Goal: Task Accomplishment & Management: Manage account settings

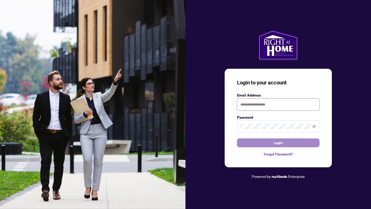
type input "**********"
click at [260, 144] on button "Login" at bounding box center [278, 142] width 82 height 9
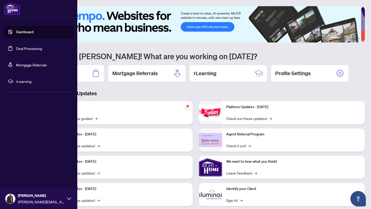
click at [20, 49] on link "Deal Processing" at bounding box center [29, 48] width 26 height 5
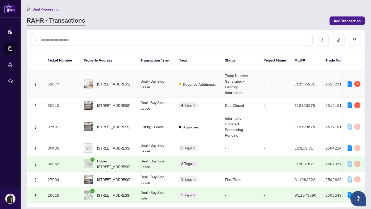
click at [139, 84] on td "Deal - Buy Side Lease" at bounding box center [155, 84] width 39 height 27
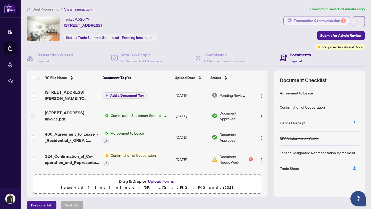
click at [335, 21] on div "Transaction Communication 5" at bounding box center [319, 20] width 52 height 8
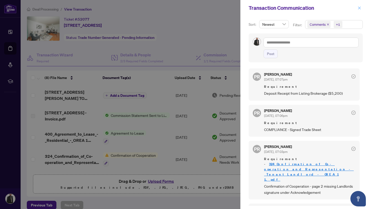
click at [360, 8] on icon "close" at bounding box center [359, 8] width 4 height 4
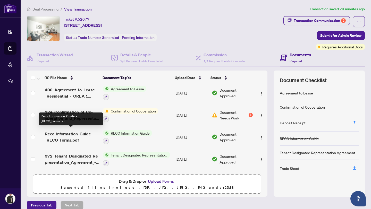
scroll to position [85, 0]
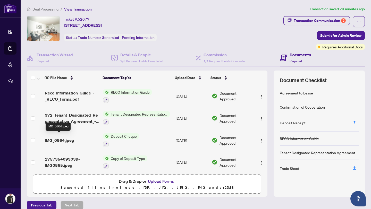
click at [66, 140] on span "IMG_0864.jpeg" at bounding box center [59, 140] width 29 height 6
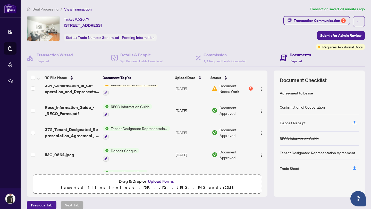
scroll to position [85, 0]
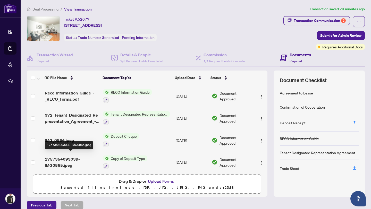
click at [56, 161] on span "1757354093039-IMG0865.jpeg" at bounding box center [72, 162] width 54 height 12
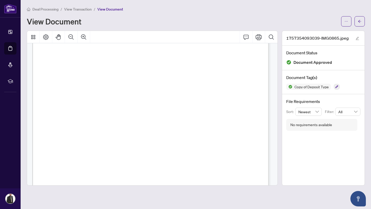
scroll to position [206, 0]
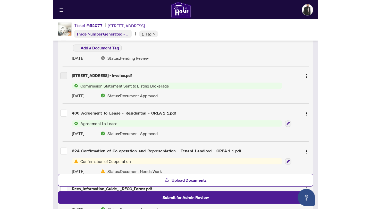
scroll to position [87, 0]
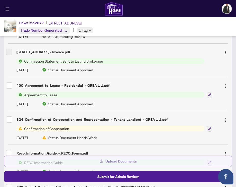
click at [112, 162] on span "Upload Documents" at bounding box center [121, 161] width 31 height 8
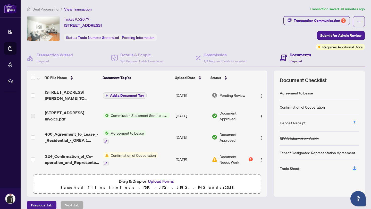
scroll to position [100, 0]
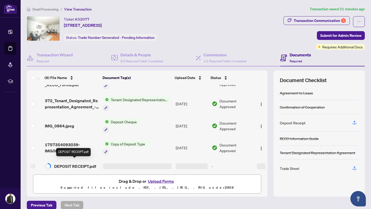
click at [104, 163] on div at bounding box center [137, 166] width 69 height 6
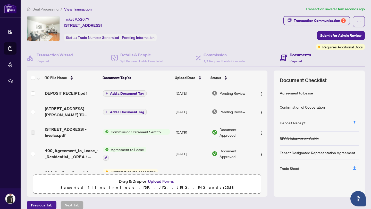
click at [136, 92] on span "Add a Document Tag" at bounding box center [127, 94] width 34 height 4
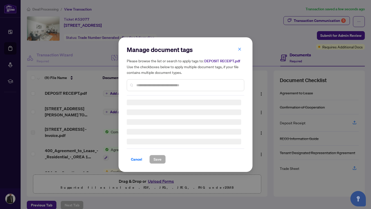
click at [150, 88] on div "Manage document tags Please browse the list or search to apply tags to: DEPOSIT…" at bounding box center [185, 105] width 117 height 118
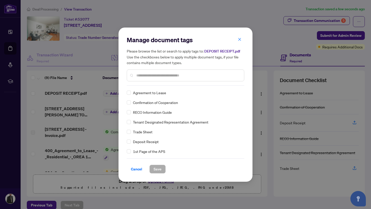
click at [161, 78] on input "text" at bounding box center [187, 76] width 103 height 6
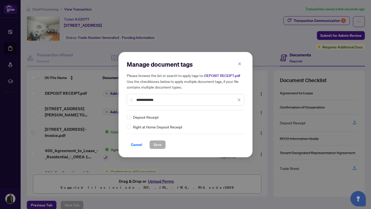
type input "**********"
click at [145, 120] on span "Deposit Receipt" at bounding box center [146, 117] width 26 height 6
click at [156, 148] on span "Save" at bounding box center [157, 145] width 8 height 8
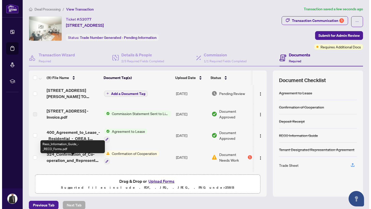
scroll to position [20, 0]
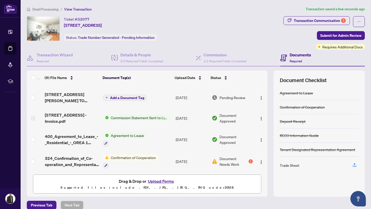
click at [234, 162] on span "Document Needs Work" at bounding box center [233, 161] width 28 height 11
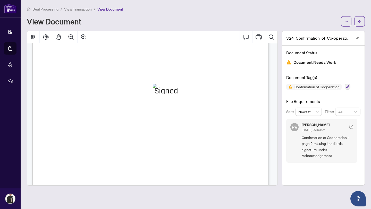
scroll to position [393, 0]
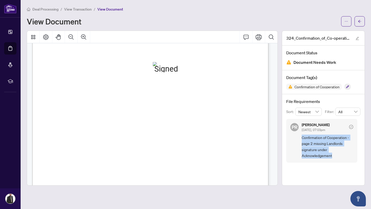
drag, startPoint x: 301, startPoint y: 138, endPoint x: 334, endPoint y: 155, distance: 37.2
click at [334, 155] on div "PR [PERSON_NAME] [DATE], 07:03pm Confirmation of Cooperation - page 2 missing L…" at bounding box center [321, 141] width 71 height 44
copy span "Confirmation of Cooperation - page 2 missing Landlords signature under Acknowle…"
click at [357, 23] on span "button" at bounding box center [359, 21] width 4 height 8
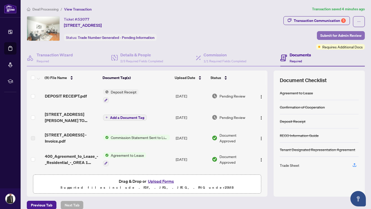
click at [338, 37] on span "Submit for Admin Review" at bounding box center [340, 35] width 41 height 8
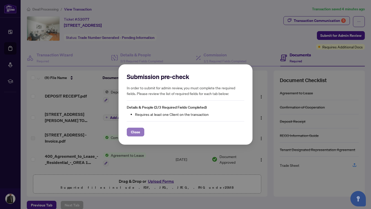
click at [132, 132] on span "Close" at bounding box center [135, 132] width 9 height 8
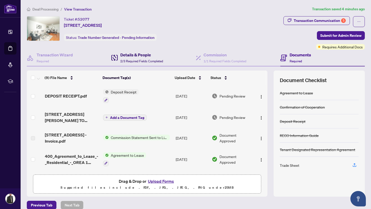
click at [134, 57] on h4 "Details & People" at bounding box center [141, 55] width 43 height 6
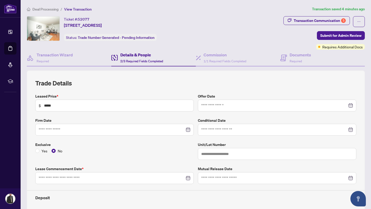
type input "**********"
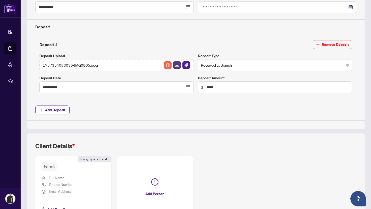
scroll to position [209, 0]
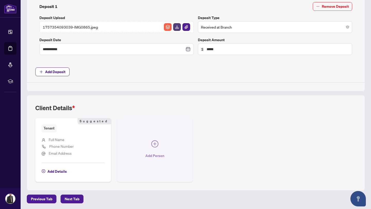
click at [154, 144] on icon "plus-circle" at bounding box center [154, 143] width 7 height 7
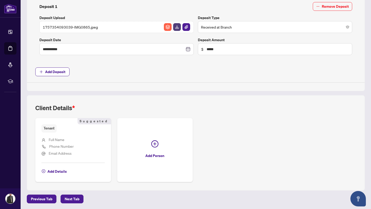
click at [72, 135] on ul "Full Name Phone Number Email Address" at bounding box center [72, 146] width 63 height 27
click at [53, 172] on span "Add Details" at bounding box center [56, 171] width 19 height 8
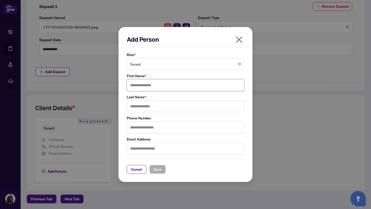
click at [147, 81] on input "text" at bounding box center [185, 85] width 117 height 12
type input "*****"
type input "**"
click at [158, 169] on span "Save" at bounding box center [157, 169] width 8 height 8
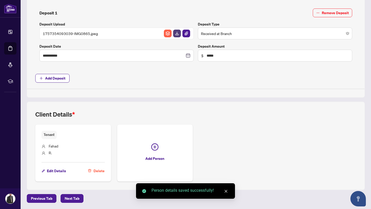
scroll to position [202, 0]
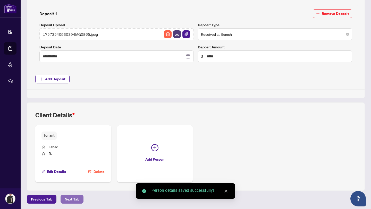
click at [70, 198] on span "Next Tab" at bounding box center [72, 199] width 15 height 8
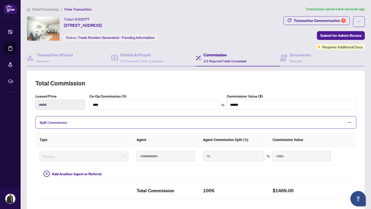
click at [320, 24] on span "Transaction Communication 5" at bounding box center [316, 21] width 66 height 11
click at [325, 21] on div "Transaction Communication 5" at bounding box center [319, 20] width 52 height 8
type textarea "**********"
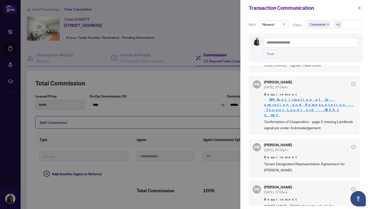
scroll to position [98, 0]
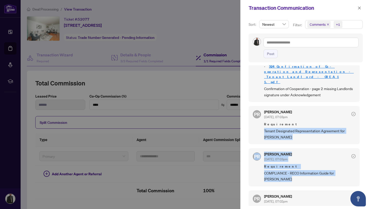
drag, startPoint x: 262, startPoint y: 120, endPoint x: 319, endPoint y: 167, distance: 73.4
click at [319, 167] on div "PR [PERSON_NAME] [DATE], 07:07pm Requirement Deposit Receipt from Listing Broke…" at bounding box center [305, 135] width 114 height 141
copy div "Tenant Designated Representation Agreement for [PERSON_NAME] PR [PERSON_NAME] […"
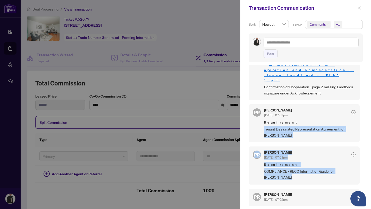
scroll to position [95, 0]
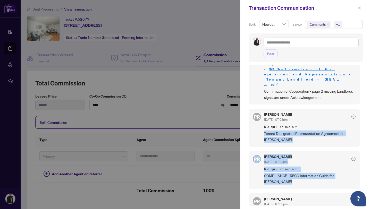
click at [307, 130] on span "Tenant Designated Representation Agreement for [PERSON_NAME]" at bounding box center [309, 136] width 91 height 12
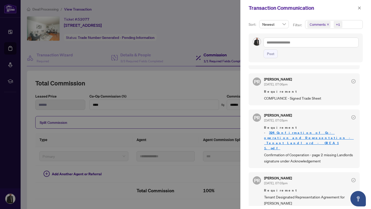
scroll to position [0, 0]
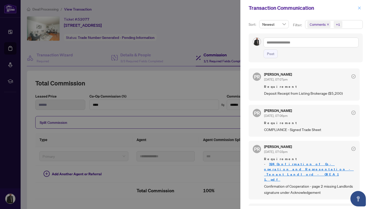
click at [359, 6] on icon "close" at bounding box center [359, 8] width 4 height 4
